Goal: Task Accomplishment & Management: Use online tool/utility

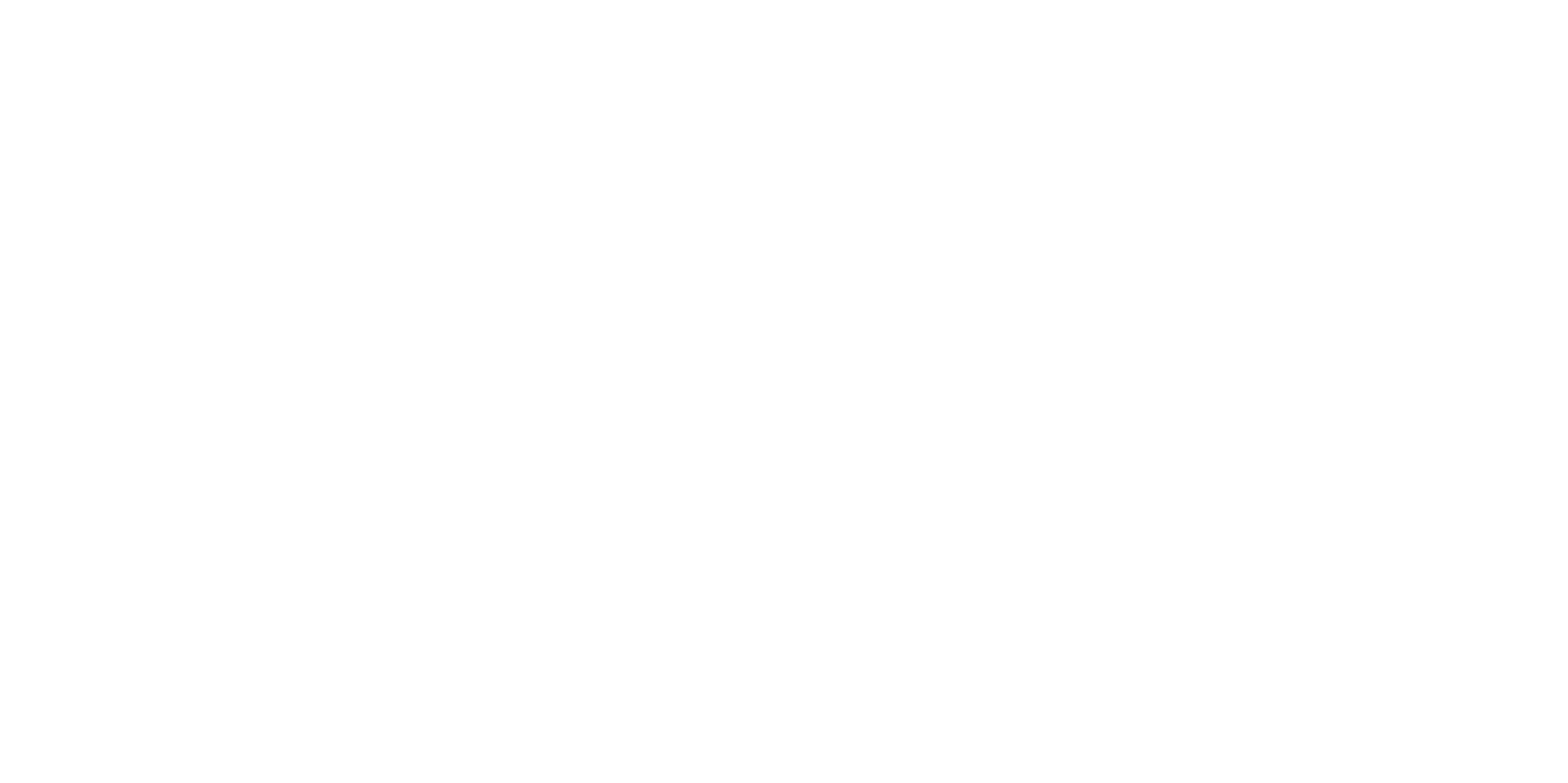
click at [119, 497] on body at bounding box center [784, 391] width 1568 height 783
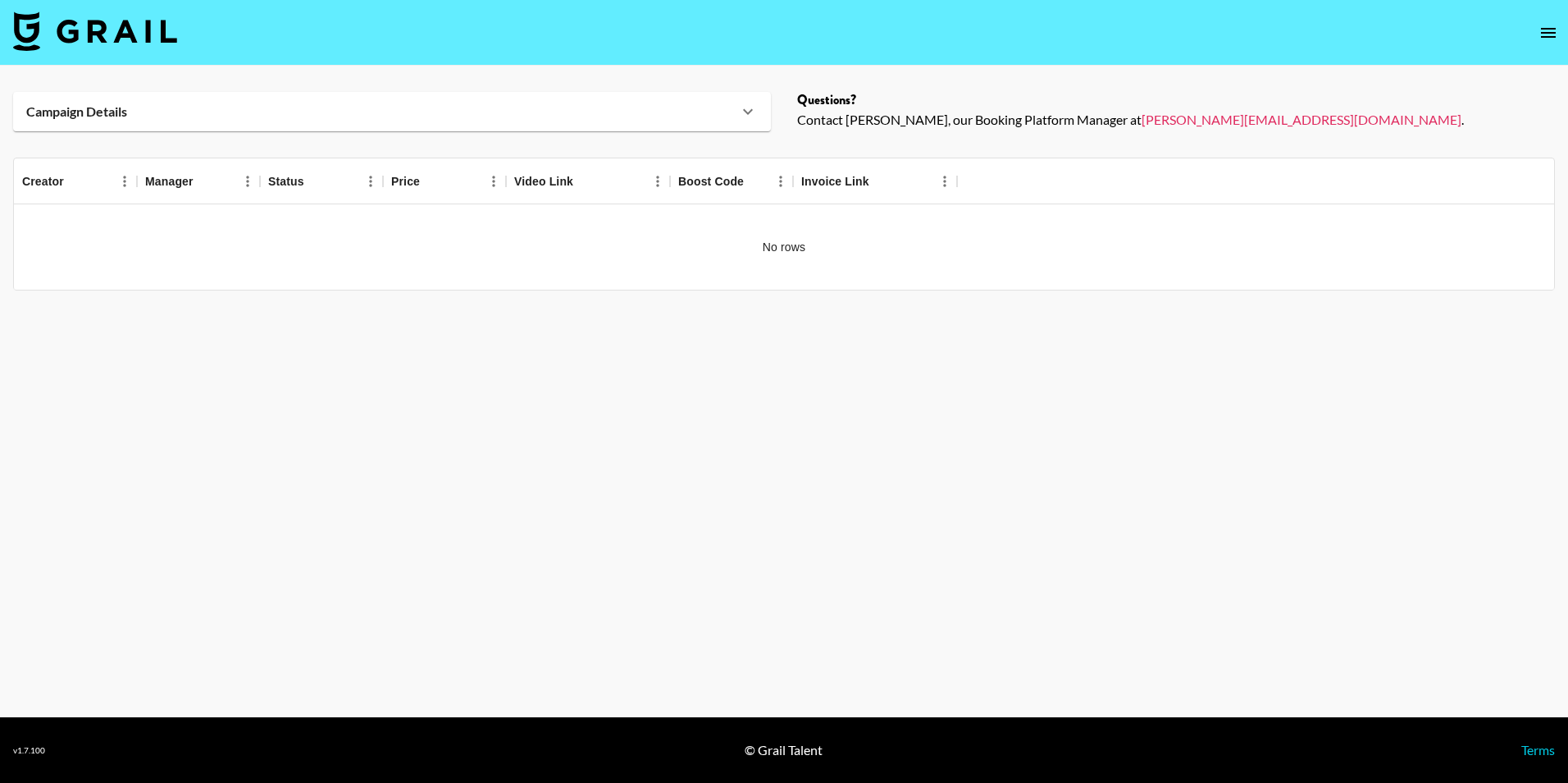
drag, startPoint x: 544, startPoint y: 80, endPoint x: 465, endPoint y: 0, distance: 112.4
click at [542, 80] on main "Campaign Details Details Questions? Contact [PERSON_NAME], our Booking Platform…" at bounding box center [784, 391] width 1568 height 651
click at [103, 13] on img at bounding box center [95, 32] width 164 height 40
click at [98, 21] on body "Campaign Details Details Questions? Contact [PERSON_NAME], our Booking Platform…" at bounding box center [784, 391] width 1568 height 783
click at [80, 27] on body "Campaign Details Details Questions? Contact [PERSON_NAME], our Booking Platform…" at bounding box center [784, 391] width 1568 height 783
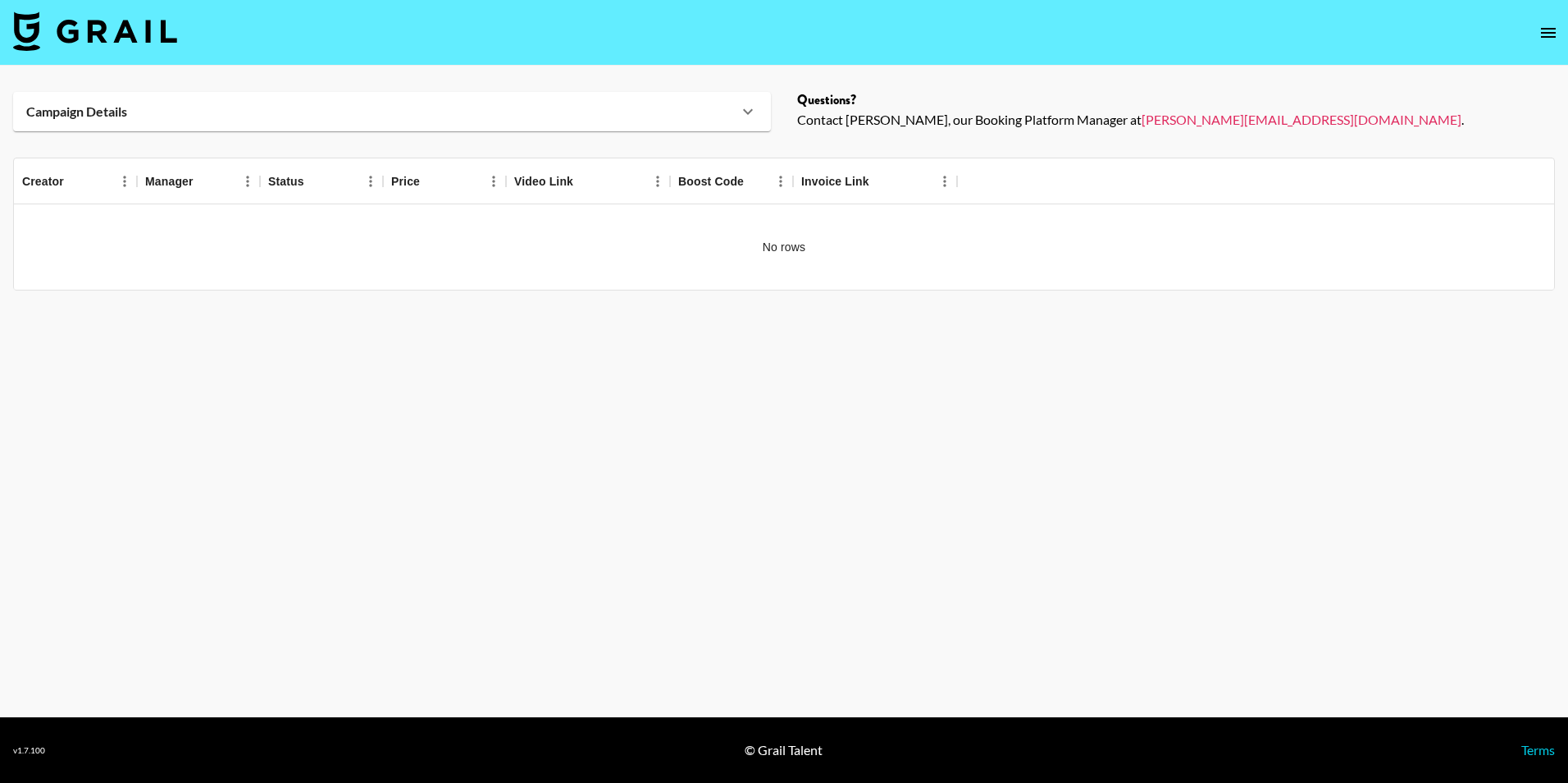
click at [37, 23] on body "Campaign Details Details Questions? Contact [PERSON_NAME], our Booking Platform…" at bounding box center [784, 391] width 1568 height 783
click at [185, 32] on body "Campaign Details Details Questions? Contact [PERSON_NAME], our Booking Platform…" at bounding box center [784, 391] width 1568 height 783
click at [1531, 40] on body "Campaign Details Details Questions? Contact [PERSON_NAME], our Booking Platform…" at bounding box center [784, 391] width 1568 height 783
click at [1552, 35] on body "Campaign Details Details Questions? Contact [PERSON_NAME], our Booking Platform…" at bounding box center [784, 391] width 1568 height 783
click at [1542, 33] on body "Campaign Details Details Questions? Contact [PERSON_NAME], our Booking Platform…" at bounding box center [784, 391] width 1568 height 783
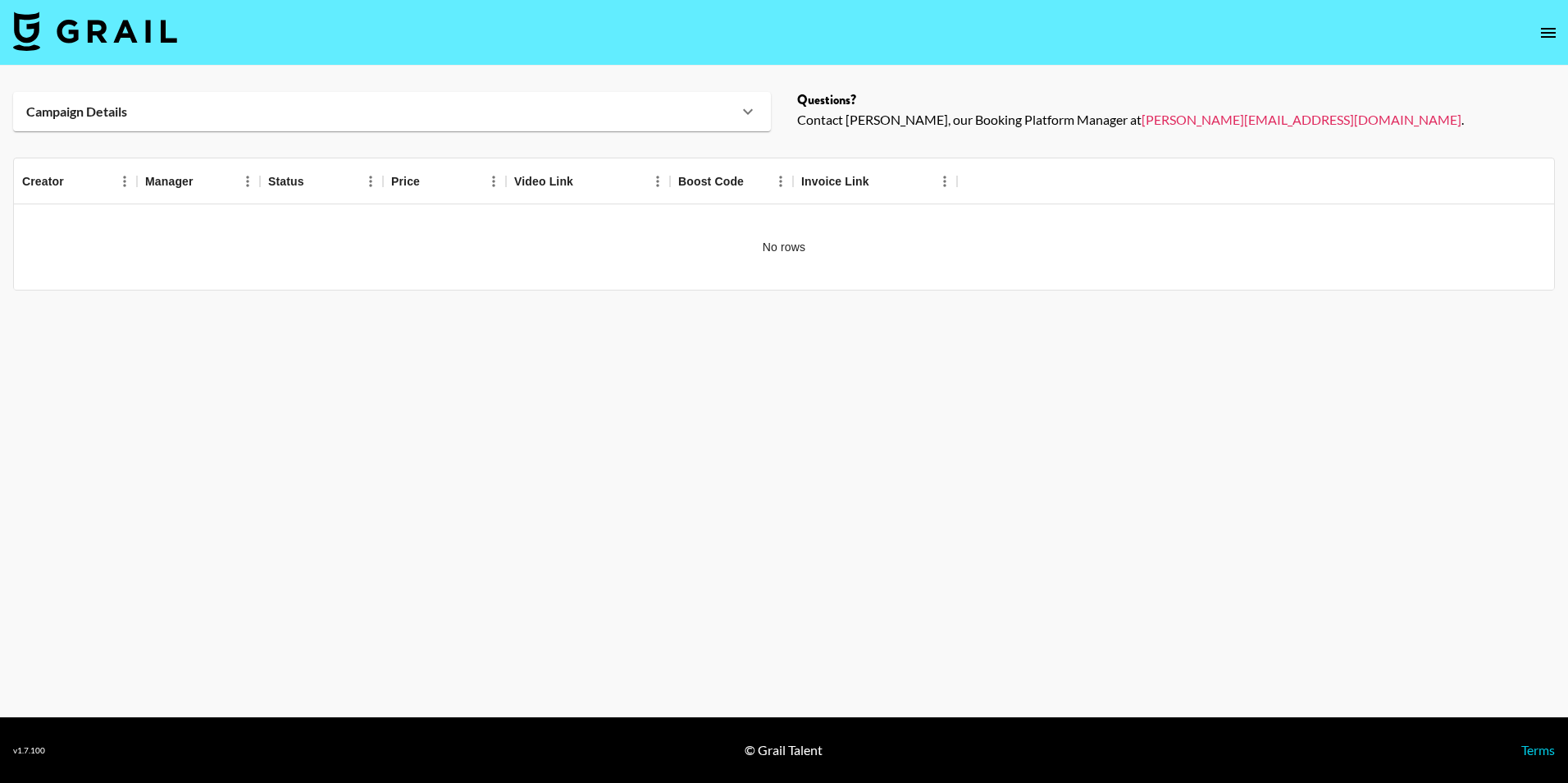
click at [1546, 31] on body "Campaign Details Details Questions? Contact [PERSON_NAME], our Booking Platform…" at bounding box center [784, 391] width 1568 height 783
click at [1347, 41] on body "Campaign Details Details Questions? Contact [PERSON_NAME], our Booking Platform…" at bounding box center [784, 391] width 1568 height 783
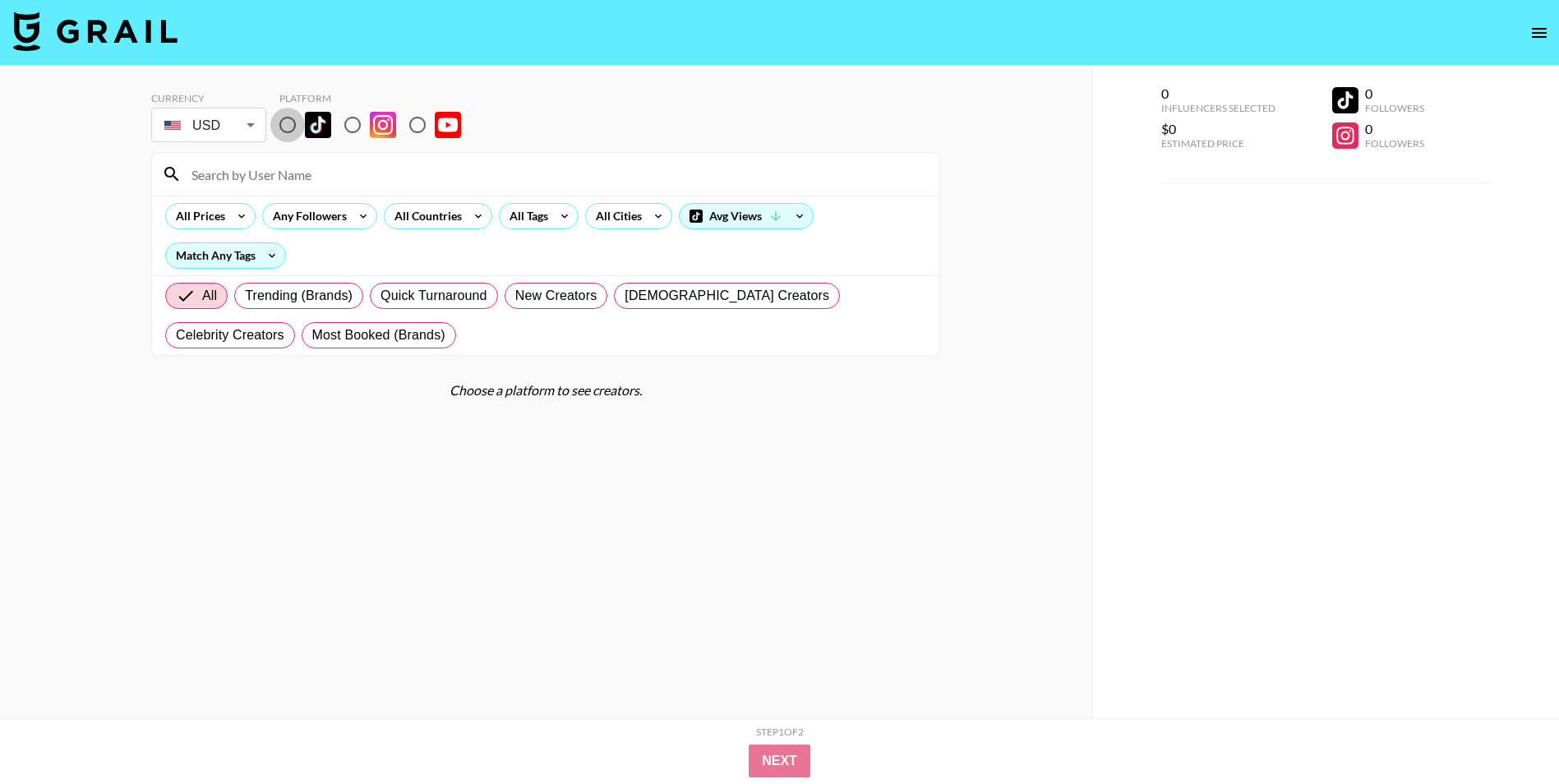
click at [285, 140] on input "radio" at bounding box center [288, 125] width 34 height 34
radio input "true"
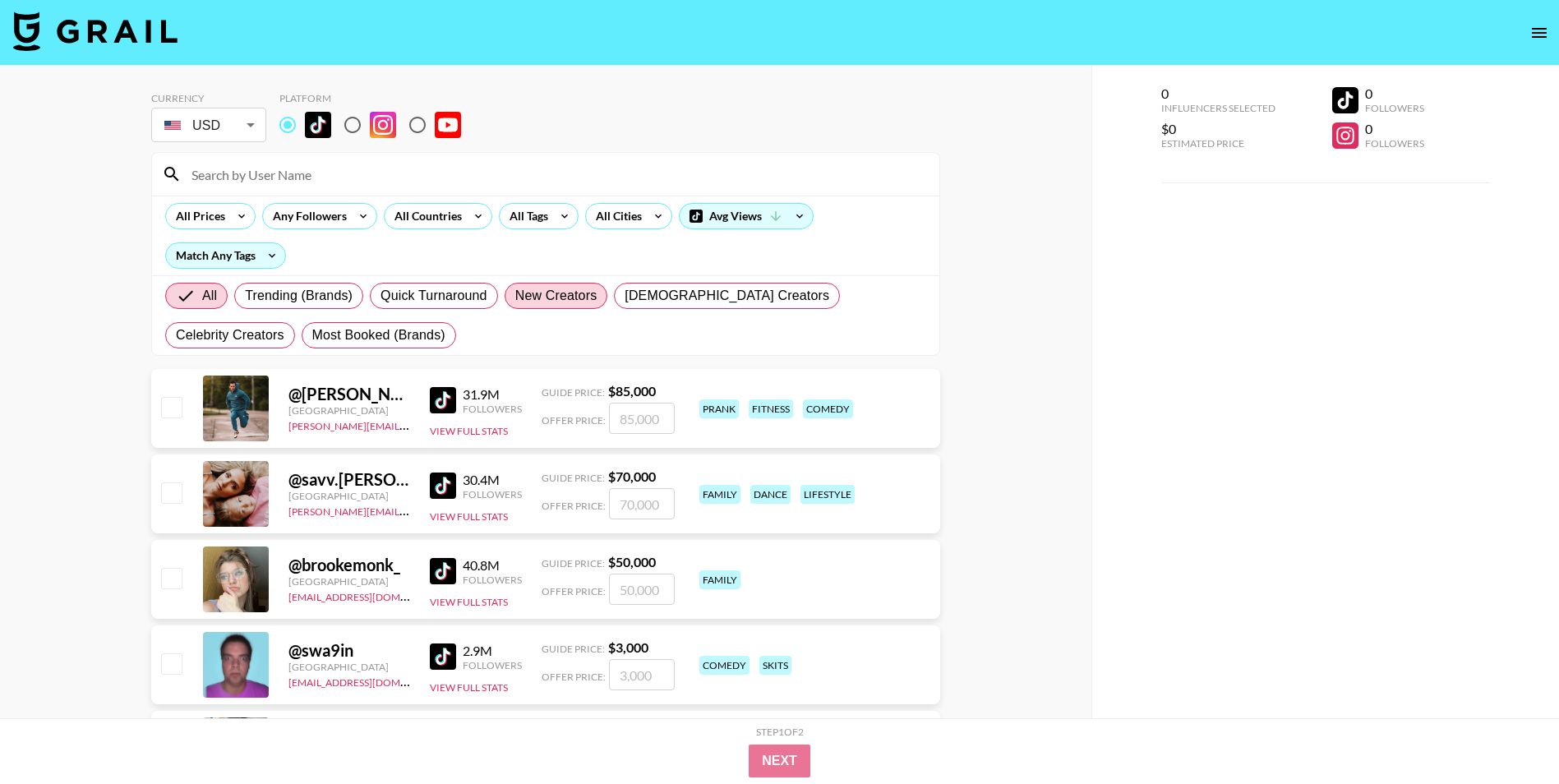
click at [576, 289] on span "New Creators" at bounding box center [556, 296] width 82 height 20
click at [515, 296] on input "New Creators" at bounding box center [515, 296] width 0 height 0
radio input "true"
